Goal: Task Accomplishment & Management: Complete application form

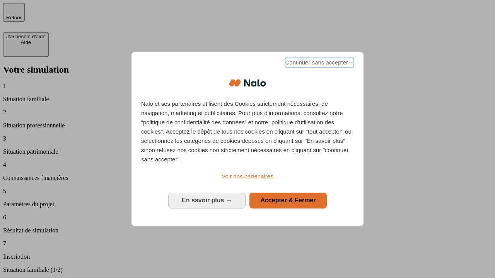
click at [318, 64] on span "Continuer sans accepter →" at bounding box center [319, 62] width 69 height 9
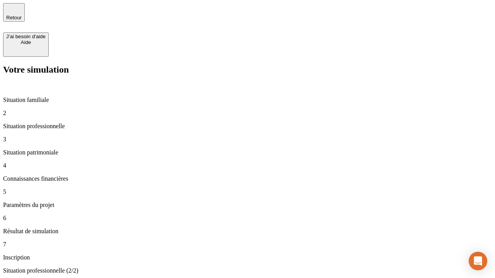
type input "30 000"
type input "1 000"
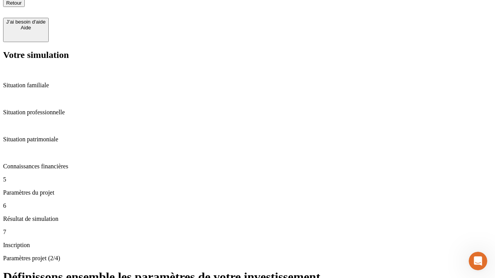
scroll to position [8, 0]
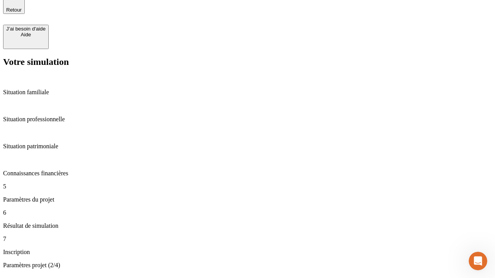
type input "65"
type input "5 000"
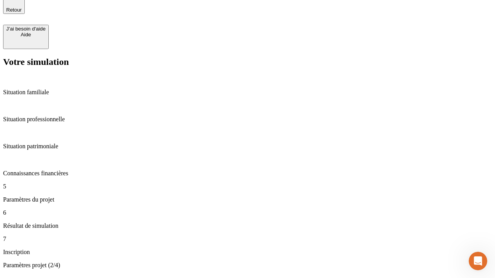
type input "640"
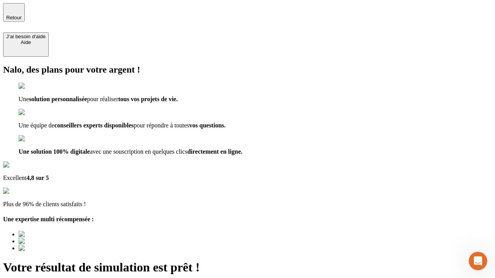
type input "[EMAIL_ADDRESS][DOMAIN_NAME]"
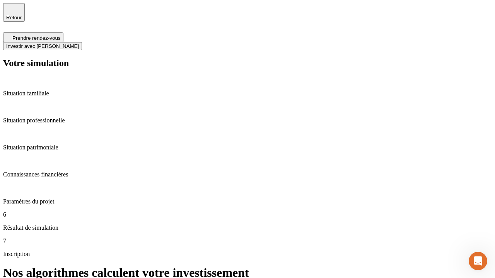
scroll to position [3, 0]
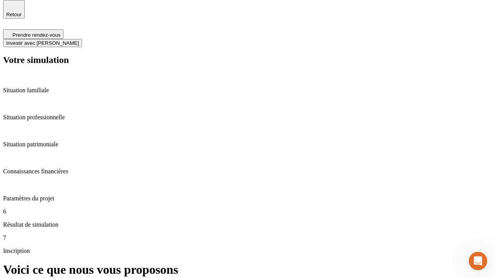
click at [79, 40] on span "Investir avec [PERSON_NAME]" at bounding box center [42, 43] width 73 height 6
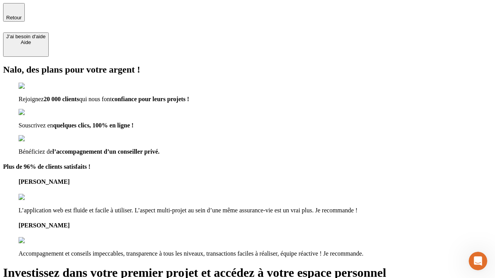
type input "[PERSON_NAME][EMAIL_ADDRESS][DOMAIN_NAME]"
